Goal: Obtain resource: Download file/media

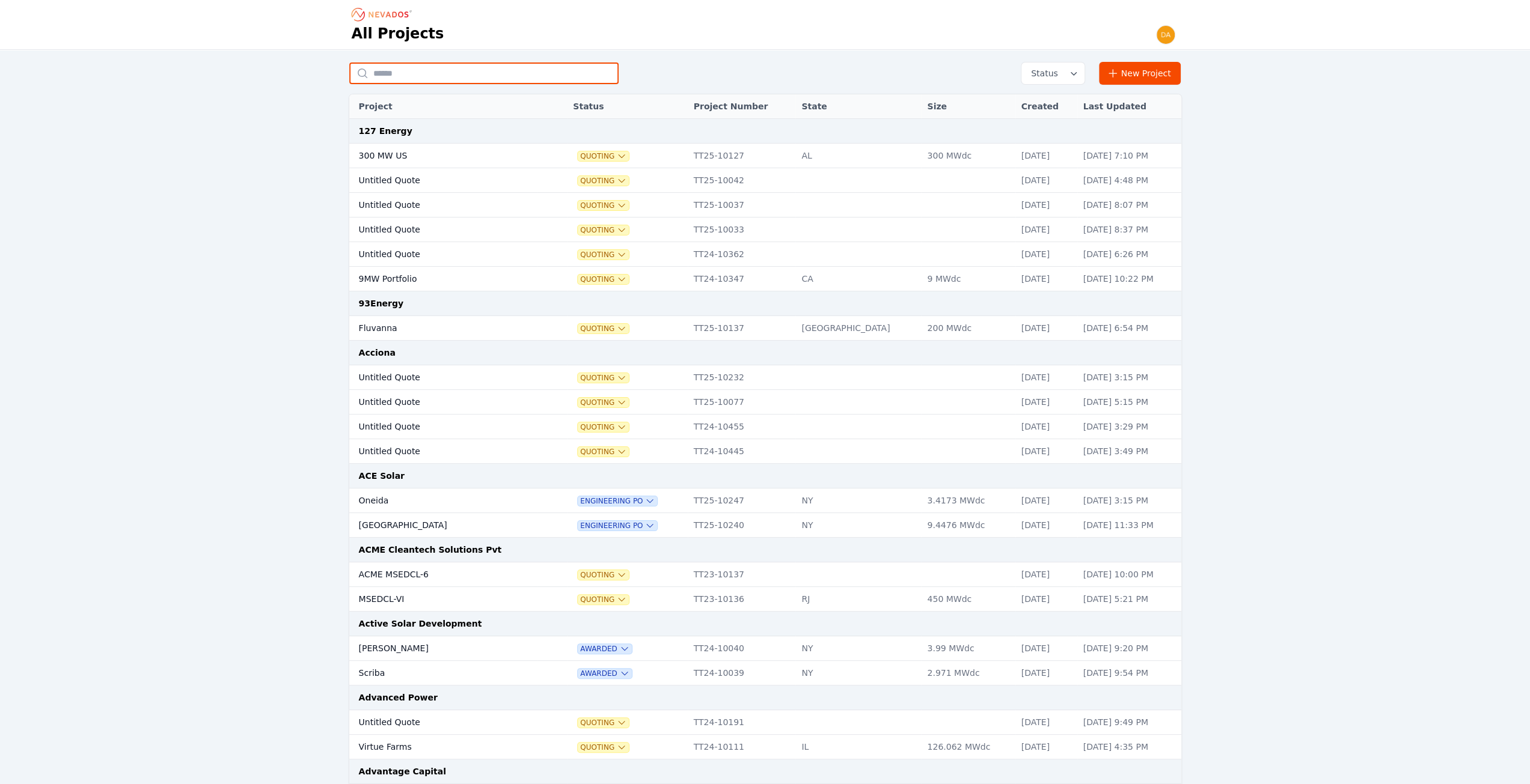
click at [516, 70] on input "text" at bounding box center [484, 73] width 269 height 22
type input "**********"
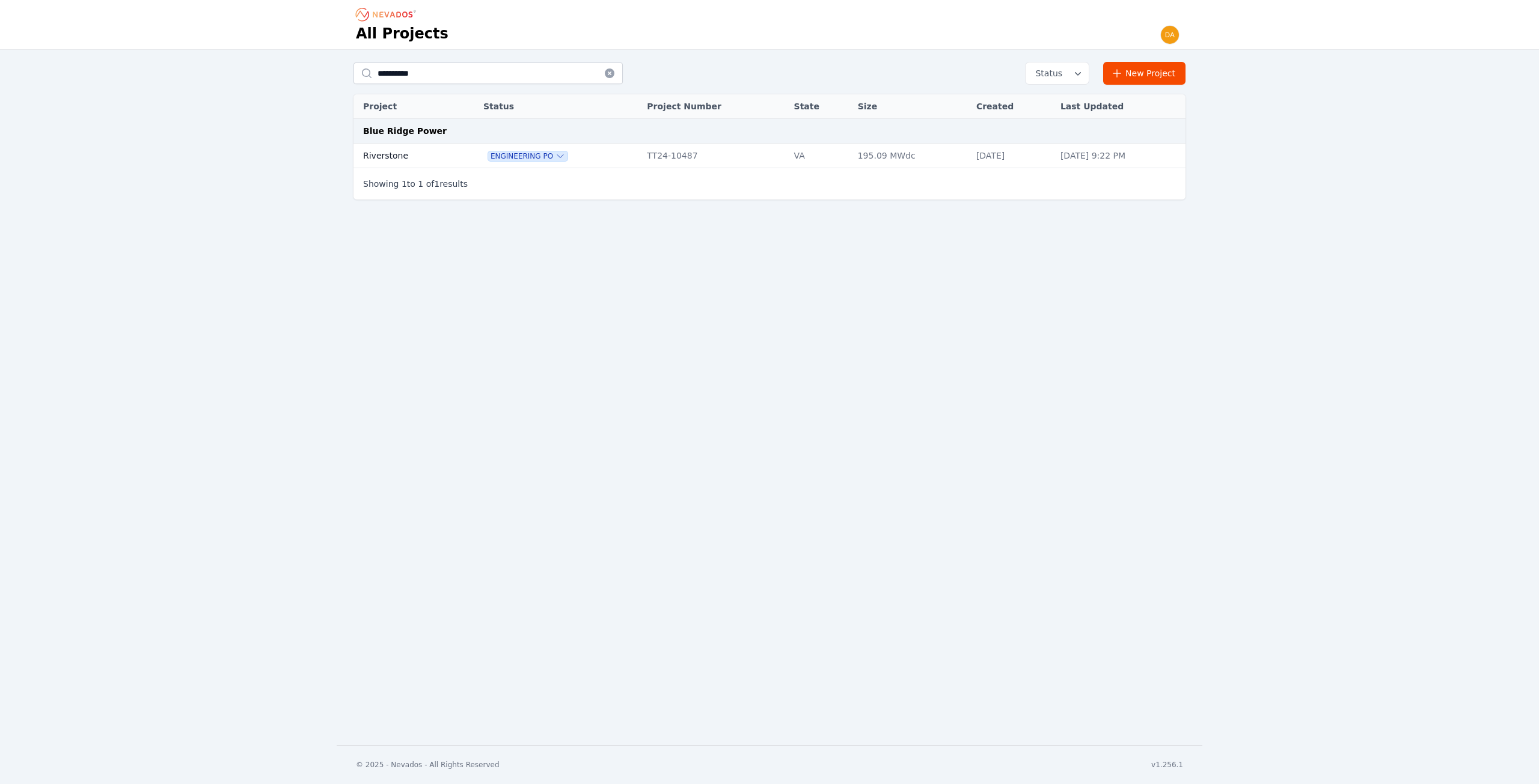
click at [430, 151] on td "Riverstone" at bounding box center [405, 156] width 103 height 24
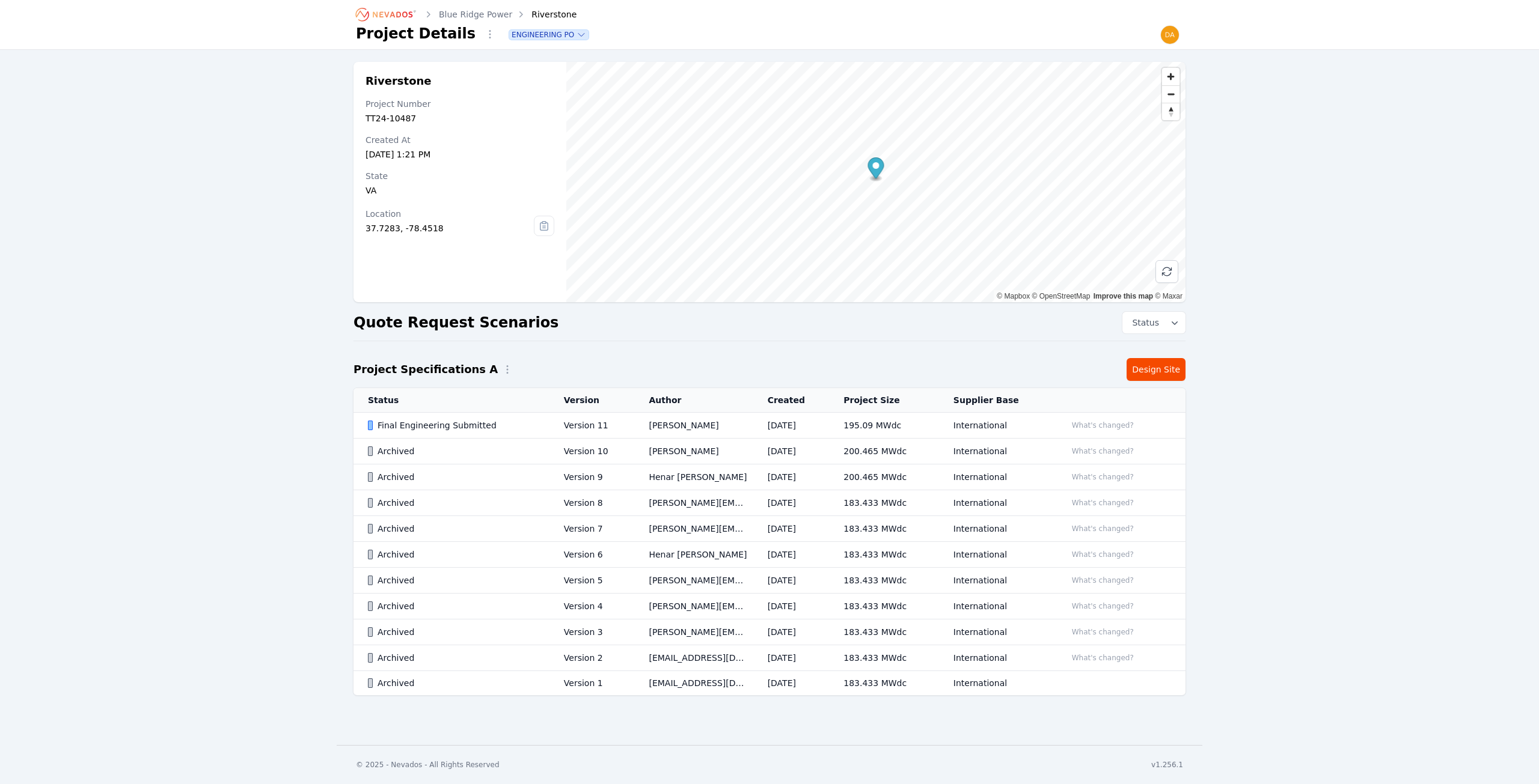
click at [464, 432] on td "Final Engineering Submitted" at bounding box center [451, 426] width 196 height 26
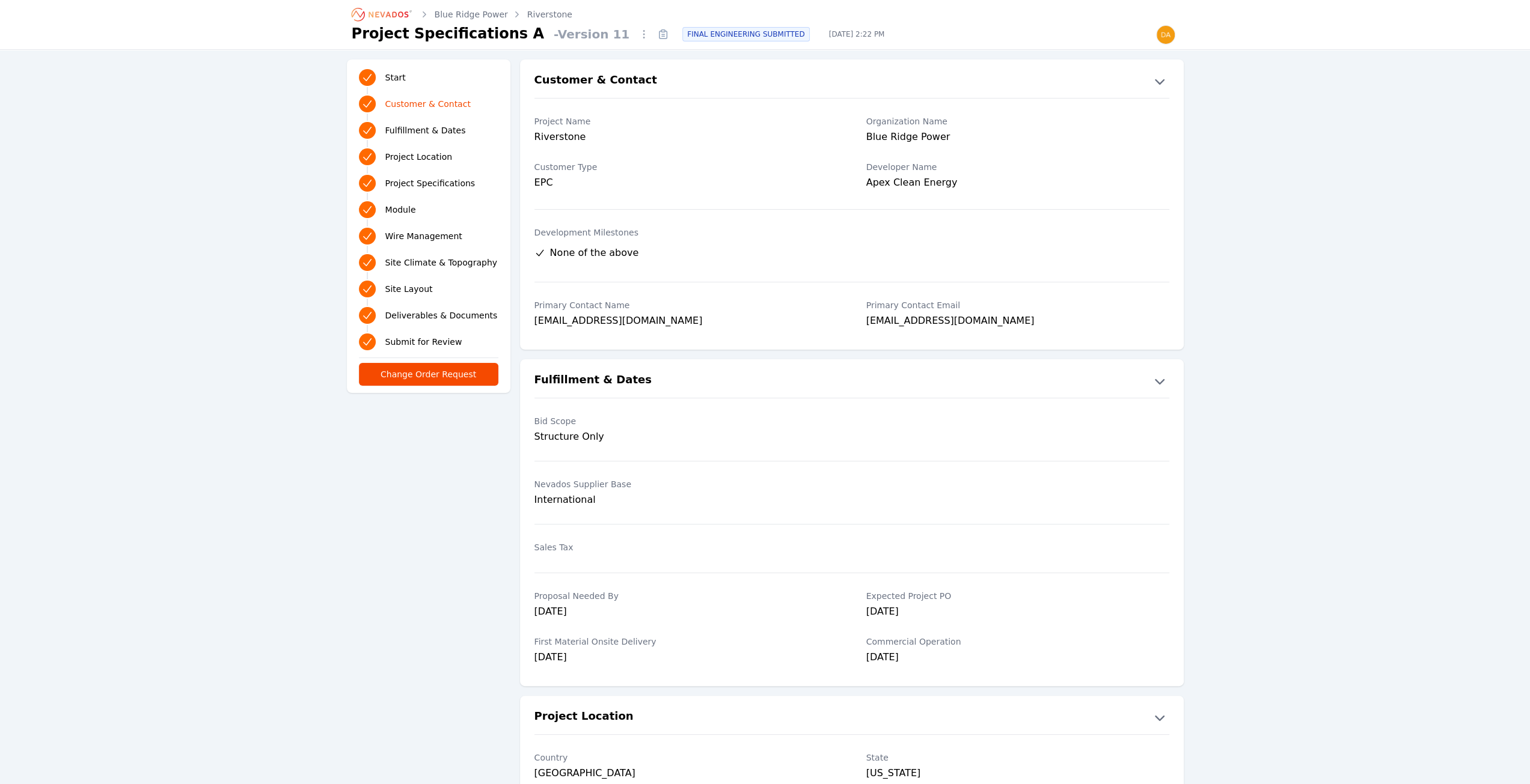
click at [429, 312] on span "Deliverables & Documents" at bounding box center [441, 316] width 112 height 12
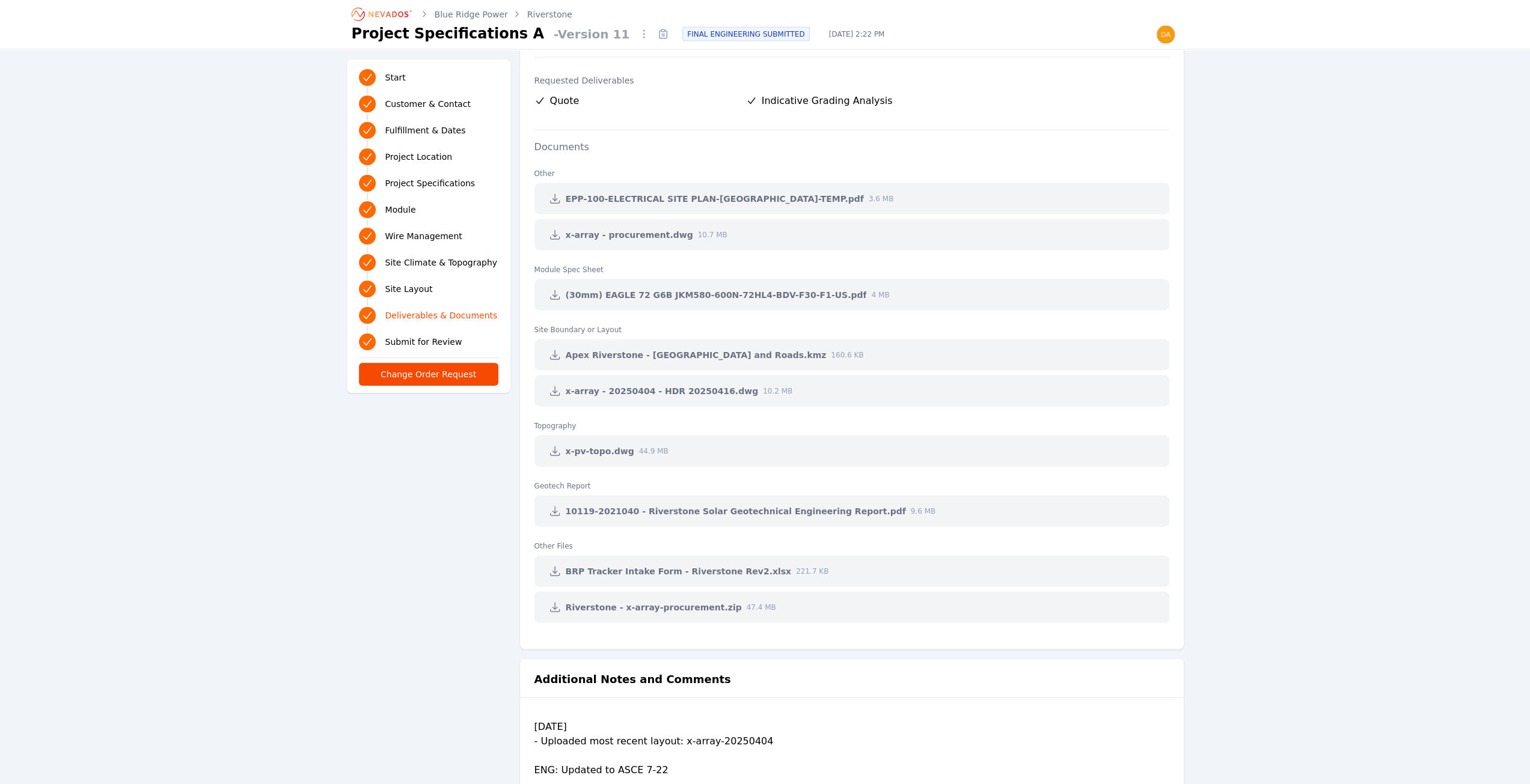
scroll to position [2431, 0]
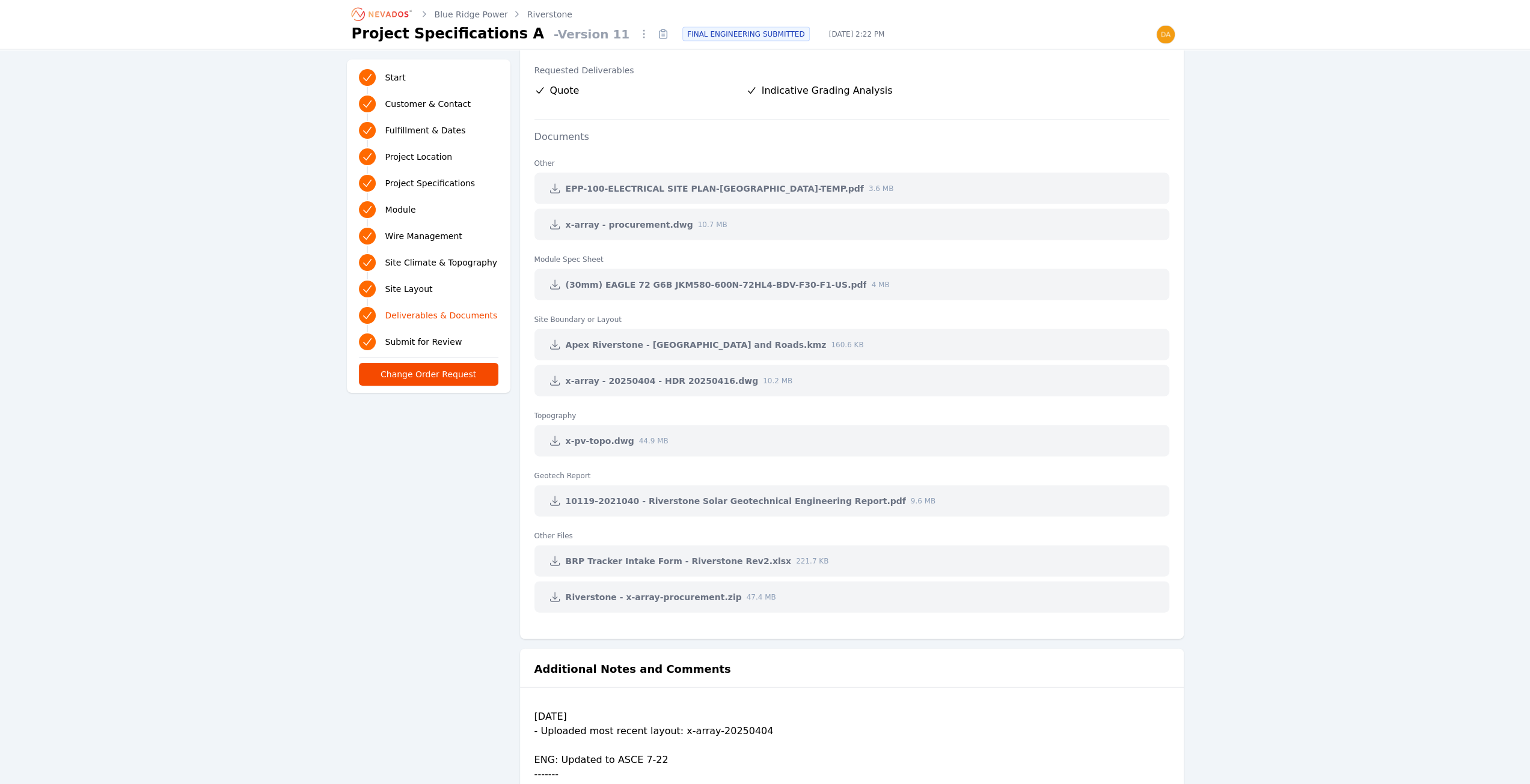
click at [556, 283] on icon at bounding box center [555, 285] width 12 height 12
